Goal: Task Accomplishment & Management: Manage account settings

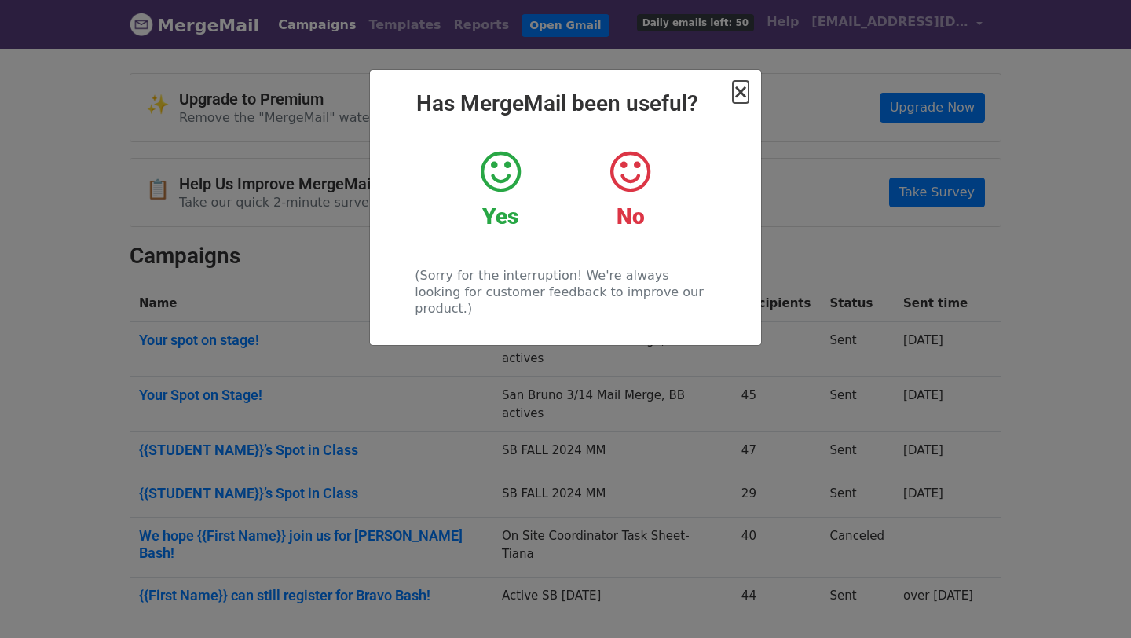
click at [741, 91] on span "×" at bounding box center [741, 92] width 16 height 22
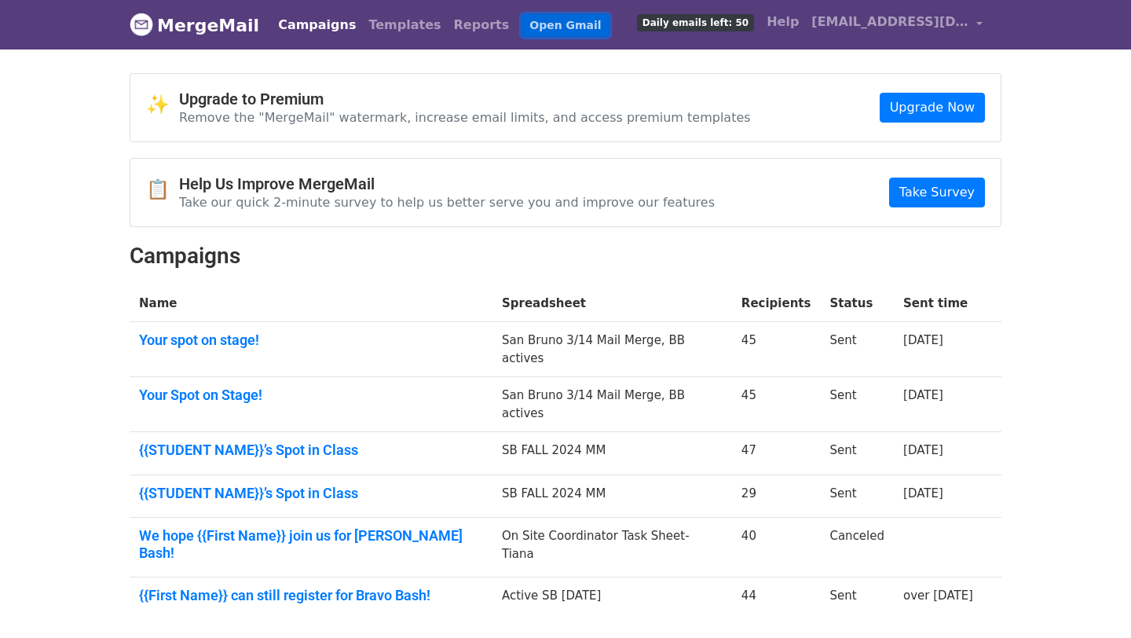
click at [521, 24] on link "Open Gmail" at bounding box center [564, 25] width 87 height 23
click at [526, 25] on link "Open Gmail" at bounding box center [564, 25] width 87 height 23
click at [953, 27] on span "[EMAIL_ADDRESS][DOMAIN_NAME]" at bounding box center [889, 22] width 157 height 19
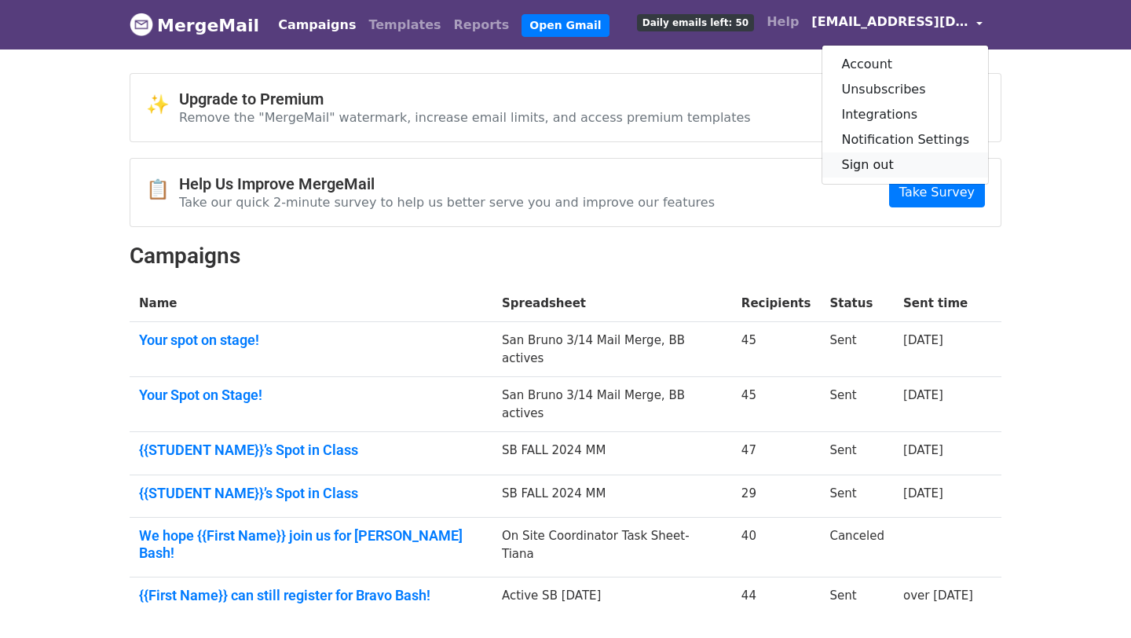
click at [891, 170] on link "Sign out" at bounding box center [905, 164] width 166 height 25
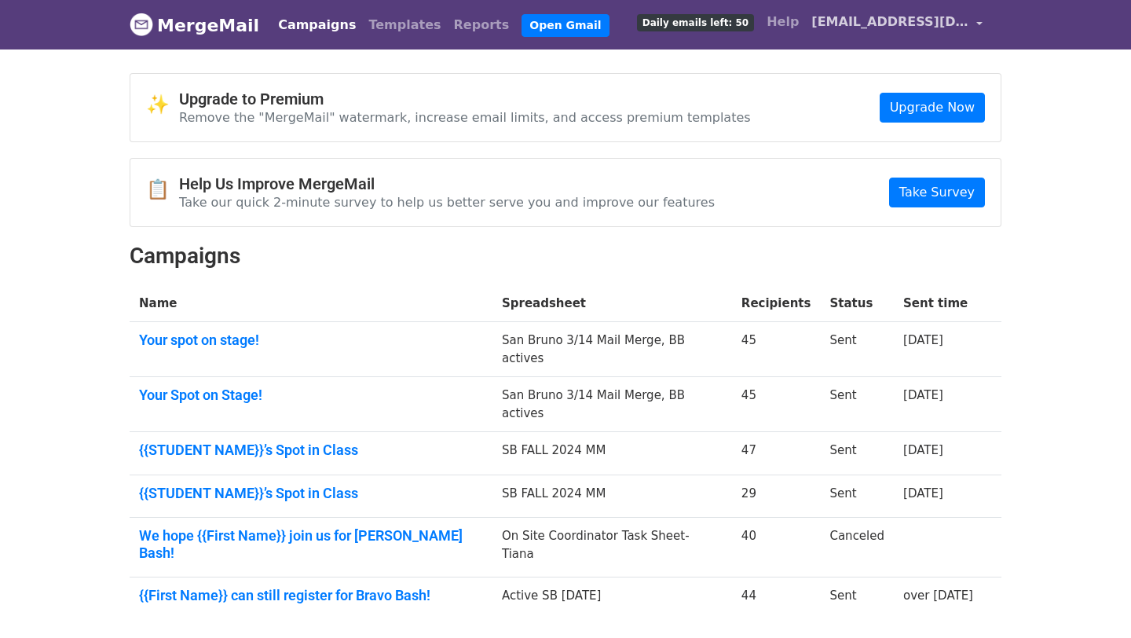
click at [945, 18] on span "[EMAIL_ADDRESS][DOMAIN_NAME]" at bounding box center [889, 22] width 157 height 19
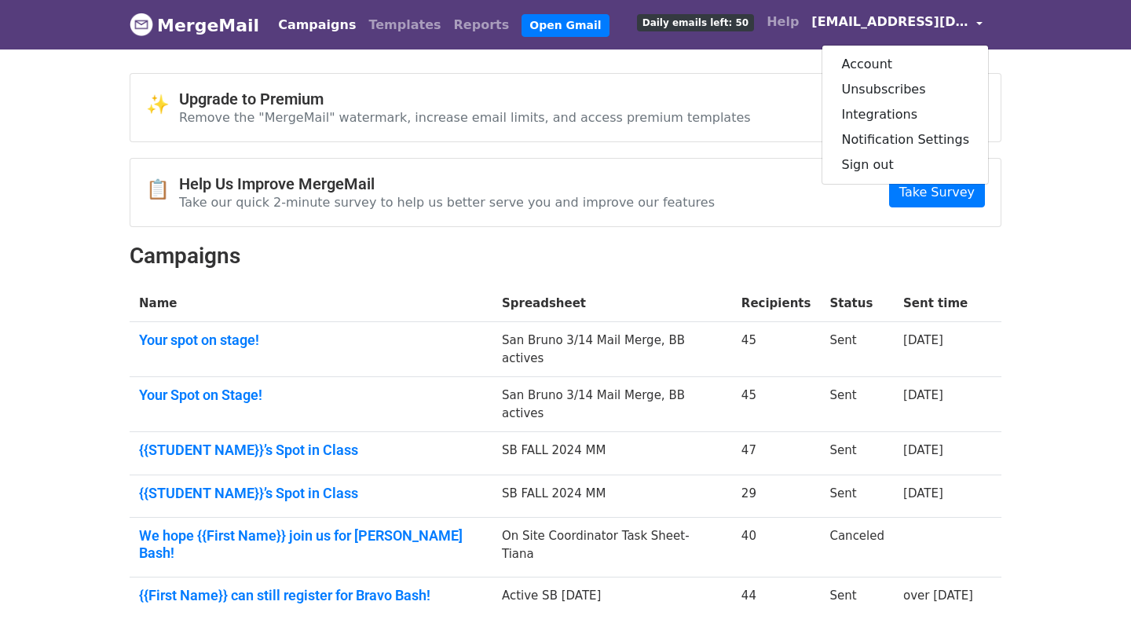
click at [945, 20] on span "[EMAIL_ADDRESS][DOMAIN_NAME]" at bounding box center [889, 22] width 157 height 19
